Goal: Information Seeking & Learning: Find specific page/section

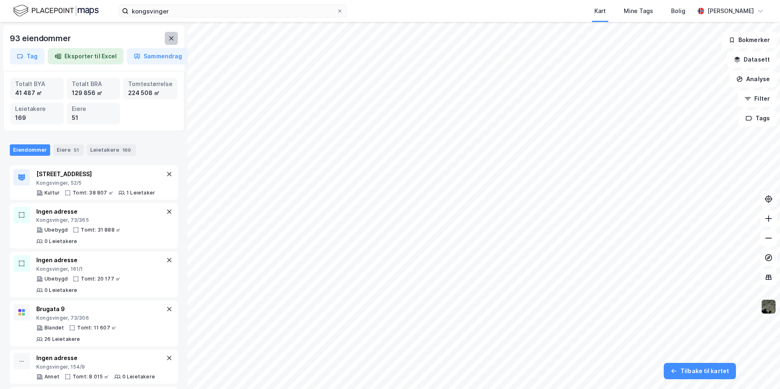
click at [173, 38] on icon at bounding box center [171, 38] width 7 height 7
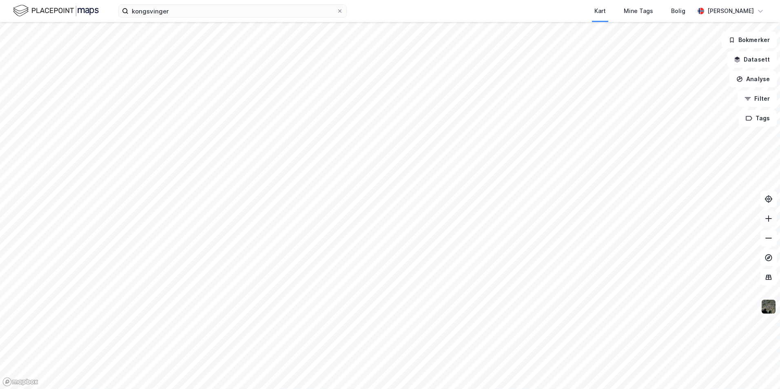
click at [769, 222] on icon at bounding box center [769, 219] width 8 height 8
click at [763, 101] on button "Filter" at bounding box center [757, 99] width 39 height 16
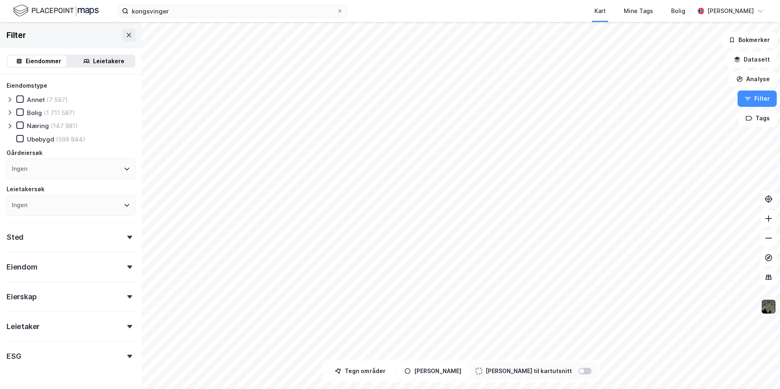
click at [91, 167] on div "Ingen" at bounding box center [71, 169] width 129 height 21
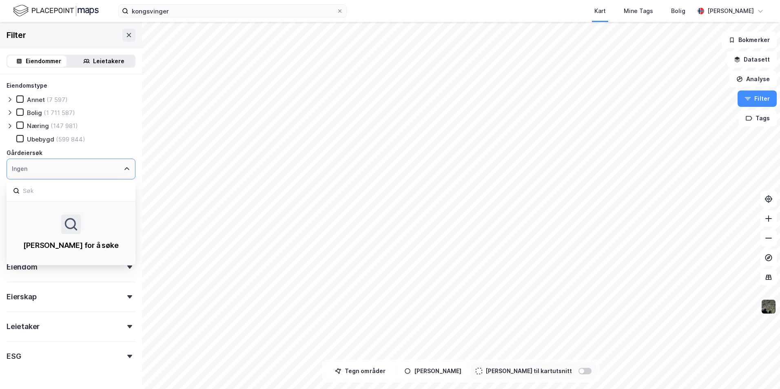
click at [92, 167] on div "Ingen" at bounding box center [71, 169] width 129 height 21
click at [9, 99] on icon at bounding box center [10, 99] width 7 height 7
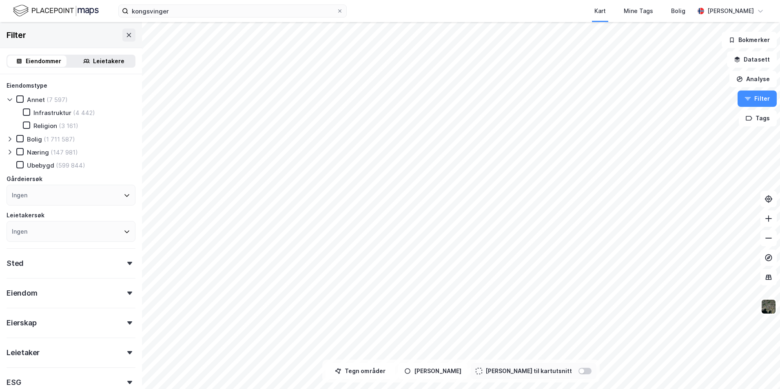
click at [11, 139] on icon at bounding box center [10, 139] width 7 height 7
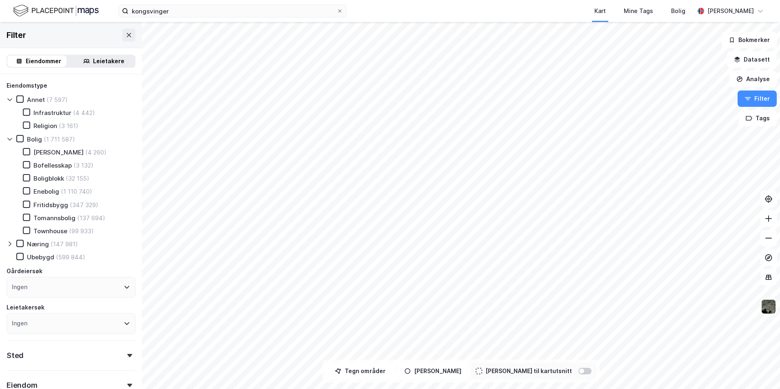
scroll to position [82, 0]
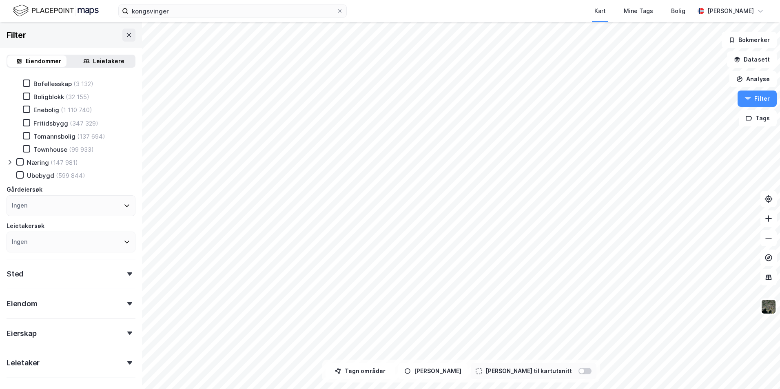
click at [9, 162] on icon at bounding box center [10, 162] width 7 height 7
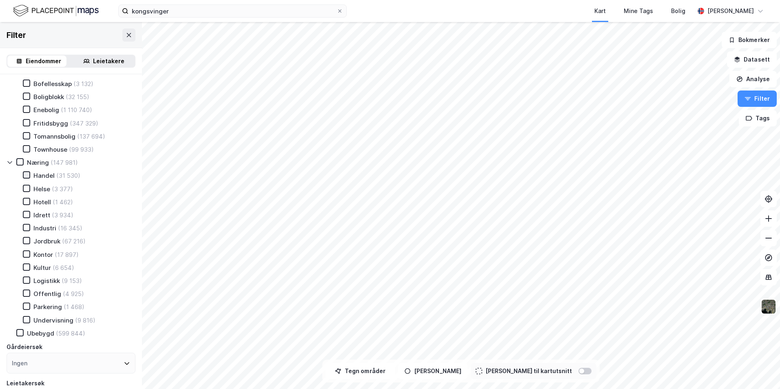
click at [27, 177] on icon at bounding box center [27, 175] width 6 height 6
